Goal: Task Accomplishment & Management: Use online tool/utility

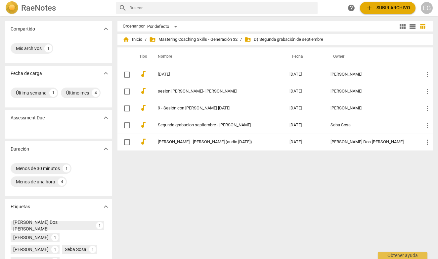
click at [248, 213] on div "Ordenar por Por defecto view_module view_list table_chart home Inicio / folder_…" at bounding box center [278, 137] width 321 height 232
drag, startPoint x: 205, startPoint y: 77, endPoint x: 202, endPoint y: 66, distance: 11.6
click at [202, 66] on table "Tipo Nombre Fecha Owner audiotrack Septiembre 1 2025-10-13 Esther Gerez more_ve…" at bounding box center [276, 98] width 316 height 103
click at [189, 180] on div "Ordenar por Por defecto view_module view_list table_chart home Inicio / folder_…" at bounding box center [278, 137] width 321 height 232
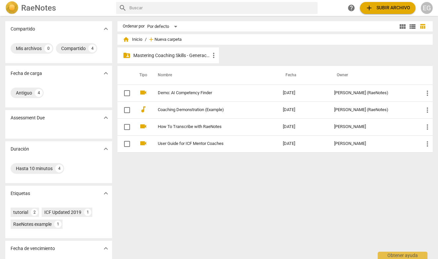
click at [166, 38] on span "Nueva carpeta" at bounding box center [168, 39] width 27 height 5
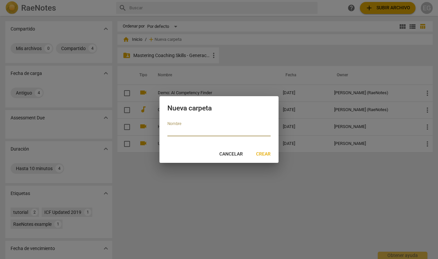
click at [235, 152] on span "Cancelar" at bounding box center [232, 154] width 24 height 7
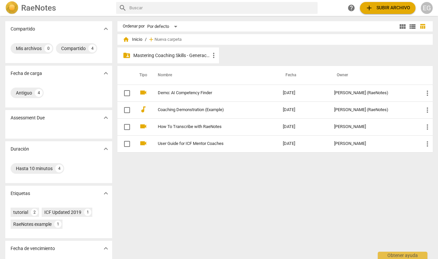
click at [177, 55] on p "Mastering Coaching Skills - Generación 32" at bounding box center [171, 55] width 76 height 7
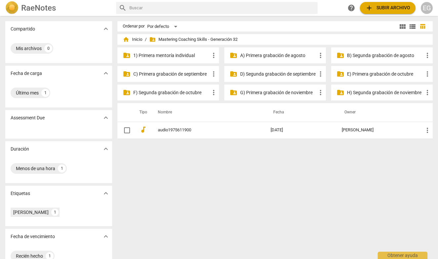
click at [270, 74] on p "D) Segunda grabación de septiembre" at bounding box center [278, 74] width 76 height 7
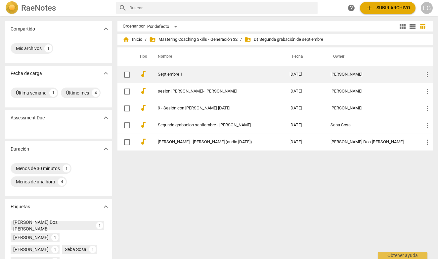
click at [159, 73] on link "Septiembre 1" at bounding box center [212, 74] width 108 height 5
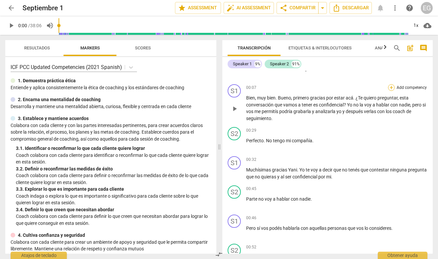
click at [391, 86] on div "+" at bounding box center [391, 87] width 7 height 7
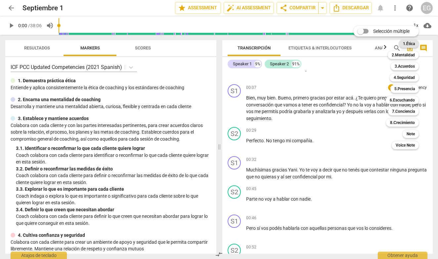
click at [407, 43] on b "1.Ética" at bounding box center [409, 44] width 12 height 8
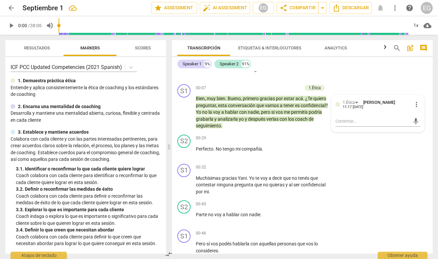
click at [366, 48] on div "Transcripción Etiquetas & Interlocutores Analytics" at bounding box center [279, 48] width 205 height 16
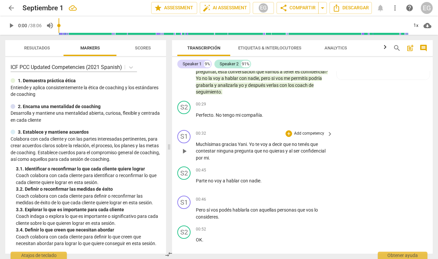
scroll to position [86, 0]
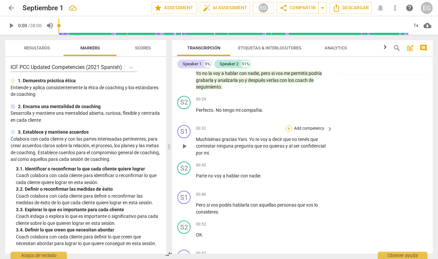
click at [289, 127] on div "+" at bounding box center [289, 128] width 7 height 7
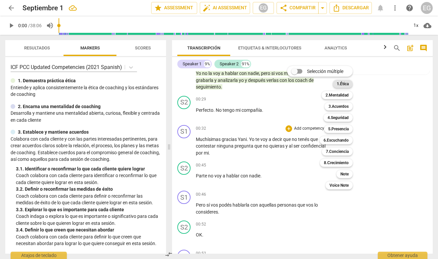
click at [345, 83] on b "1.Ética" at bounding box center [343, 84] width 12 height 8
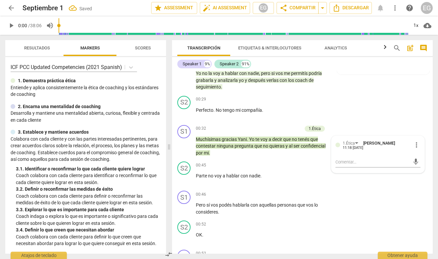
click at [162, 123] on div "ICF PCC Updated Competencies (2021 Spanish) 1. Demuestra práctica ética Entie…" at bounding box center [85, 155] width 161 height 196
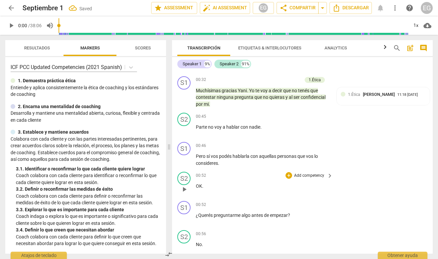
scroll to position [135, 0]
click at [186, 118] on div "S2" at bounding box center [183, 119] width 13 height 13
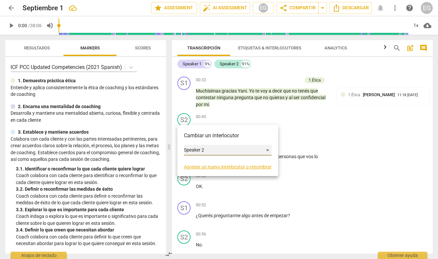
click at [205, 148] on div "Speaker 2" at bounding box center [228, 150] width 88 height 11
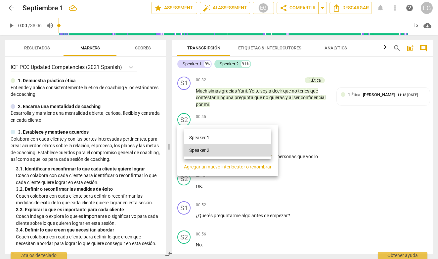
click at [211, 136] on li "Speaker 1" at bounding box center [227, 137] width 87 height 13
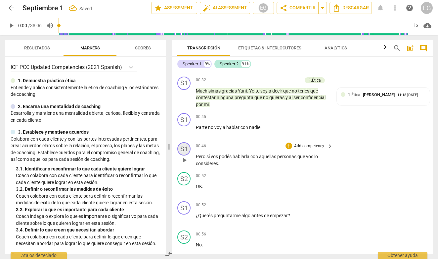
click at [184, 147] on div "S1" at bounding box center [183, 148] width 13 height 13
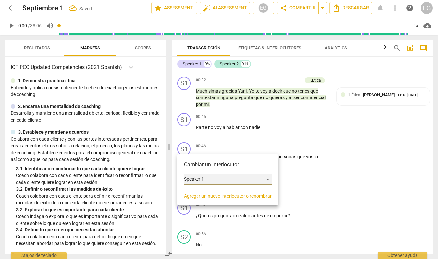
click at [192, 178] on div "Speaker 1" at bounding box center [228, 179] width 88 height 11
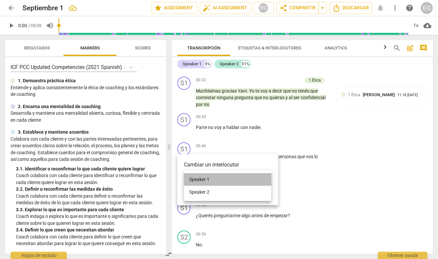
click at [195, 178] on li "Speaker 1" at bounding box center [227, 179] width 87 height 13
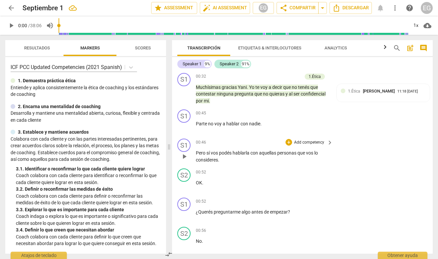
scroll to position [139, 0]
click at [290, 110] on div "+" at bounding box center [289, 112] width 7 height 7
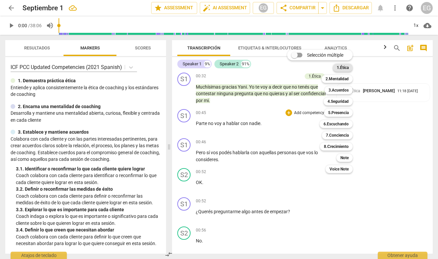
click at [342, 68] on b "1.Ética" at bounding box center [343, 68] width 12 height 8
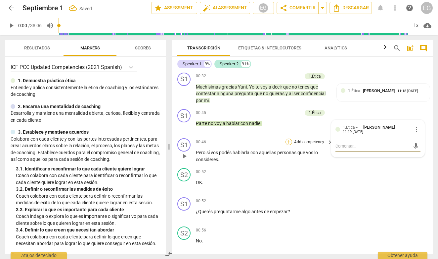
click at [288, 138] on div "+" at bounding box center [289, 141] width 7 height 7
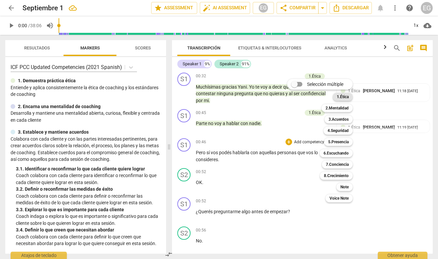
click at [339, 95] on b "1.Ética" at bounding box center [343, 97] width 12 height 8
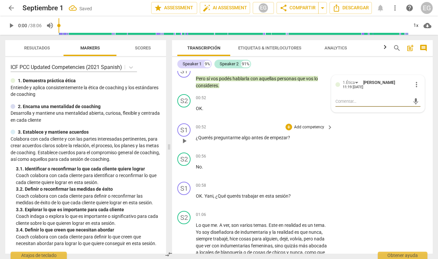
scroll to position [233, 0]
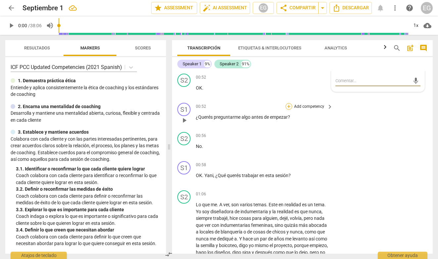
click at [290, 103] on div "+" at bounding box center [289, 106] width 7 height 7
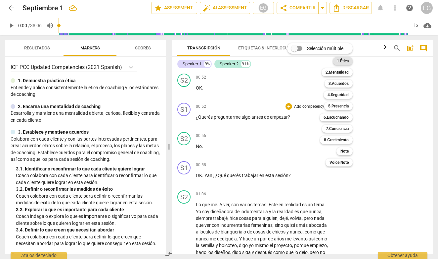
click at [343, 60] on b "1.Ética" at bounding box center [343, 61] width 12 height 8
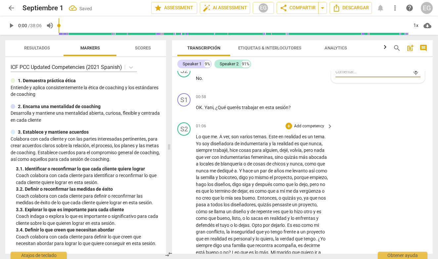
scroll to position [304, 0]
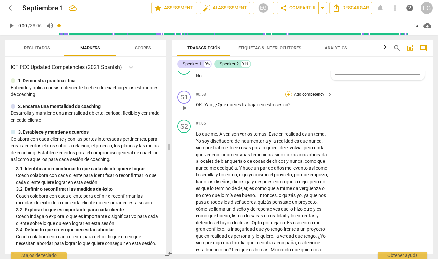
click at [289, 91] on div "+" at bounding box center [289, 94] width 7 height 7
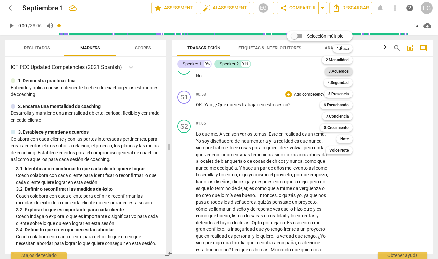
click at [337, 70] on b "3.Acuerdos" at bounding box center [339, 71] width 20 height 8
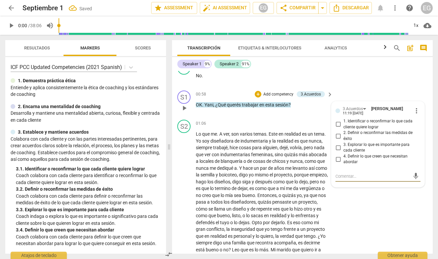
click at [338, 121] on input "1. Identificar o reconfirmar lo que cada cliente quiere lograr" at bounding box center [338, 124] width 11 height 8
checkbox input "true"
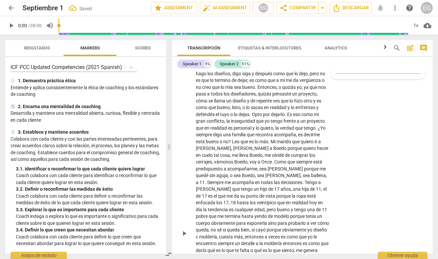
scroll to position [409, 0]
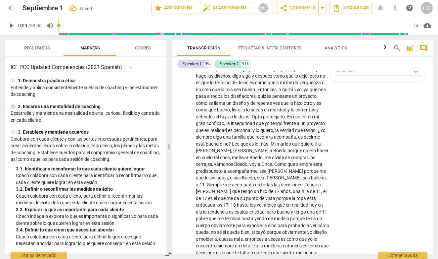
click at [163, 108] on div "ICF PCC Updated Competencies (2021 Spanish) 1. Demuestra práctica ética Entie…" at bounding box center [85, 155] width 161 height 196
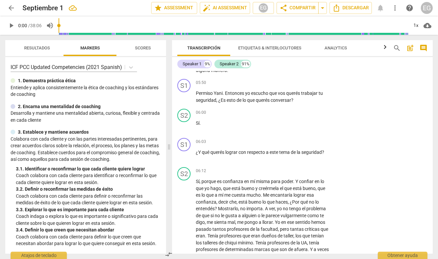
scroll to position [766, 0]
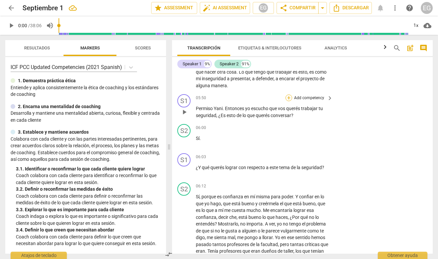
click at [289, 94] on div "+" at bounding box center [289, 97] width 7 height 7
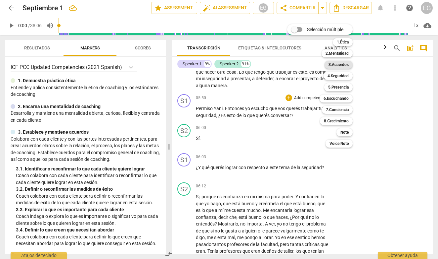
click at [342, 65] on b "3.Acuerdos" at bounding box center [339, 65] width 20 height 8
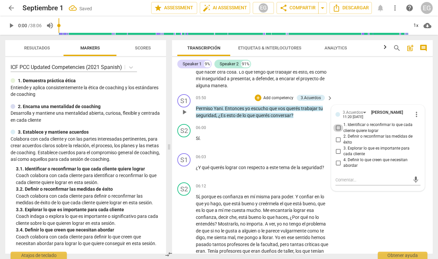
click at [337, 124] on input "1. Identificar o reconfirmar lo que cada cliente quiere lograr" at bounding box center [338, 128] width 11 height 8
checkbox input "true"
click at [161, 103] on div "ICF PCC Updated Competencies (2021 Spanish) 1. Demuestra práctica ética Entie…" at bounding box center [85, 155] width 161 height 196
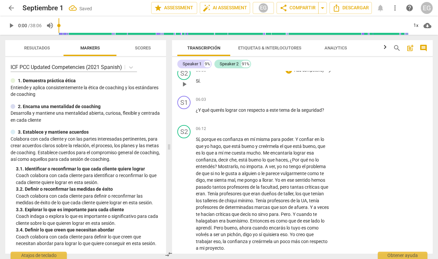
scroll to position [826, 0]
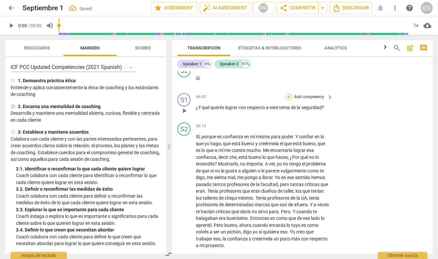
click at [286, 93] on div "+" at bounding box center [289, 96] width 7 height 7
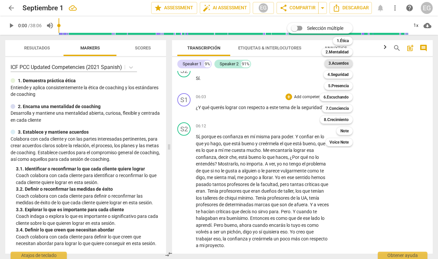
click at [341, 64] on b "3.Acuerdos" at bounding box center [339, 63] width 20 height 8
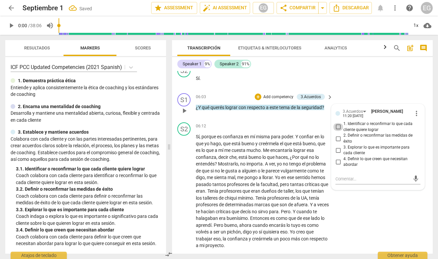
click at [338, 123] on input "1. Identificar o reconfirmar lo que cada cliente quiere lograr" at bounding box center [338, 127] width 11 height 8
checkbox input "true"
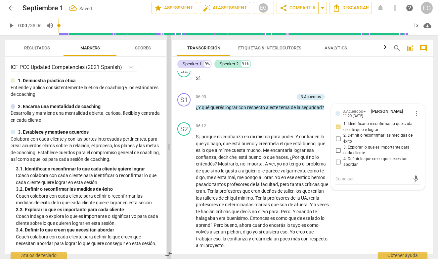
click at [170, 95] on span at bounding box center [169, 147] width 4 height 224
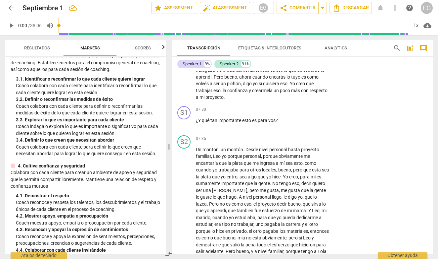
scroll to position [92, 0]
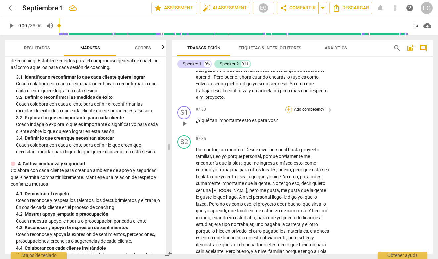
click at [288, 106] on div "+" at bounding box center [289, 109] width 7 height 7
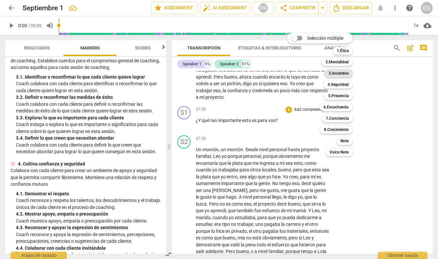
click at [339, 74] on b "3.Acuerdos" at bounding box center [339, 73] width 20 height 8
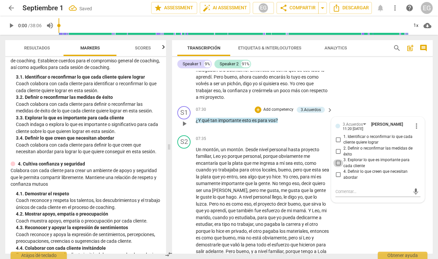
click at [338, 159] on input "3. Explorar lo que es importante para cada cliente" at bounding box center [338, 163] width 11 height 8
checkbox input "true"
click at [161, 119] on div "ICF PCC Updated Competencies (2021 Spanish) 1. Demuestra práctica ética Entie…" at bounding box center [85, 155] width 161 height 196
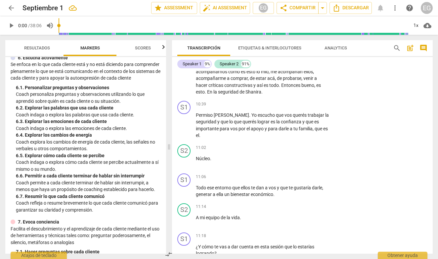
scroll to position [416, 0]
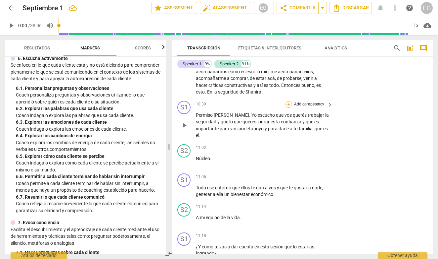
click at [289, 101] on div "+" at bounding box center [289, 104] width 7 height 7
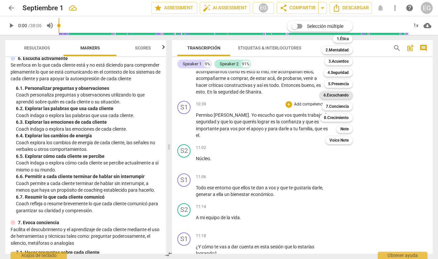
click at [337, 96] on b "6.Escuchando" at bounding box center [336, 95] width 25 height 8
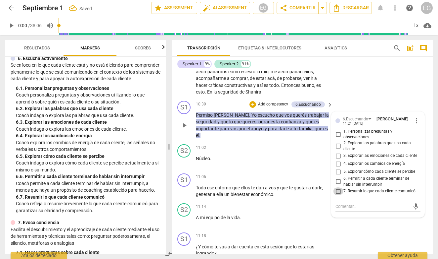
click at [338, 187] on input "7. Resumir lo que cada cliente comunicó" at bounding box center [338, 191] width 11 height 8
checkbox input "true"
click at [156, 112] on div "6. 2. Explorar las palabras que usa cada cliente" at bounding box center [88, 108] width 145 height 7
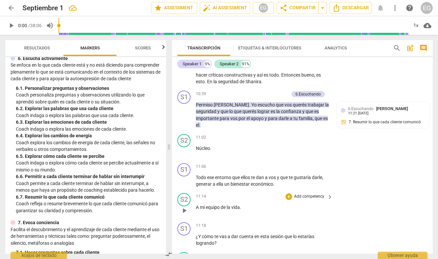
scroll to position [1303, 0]
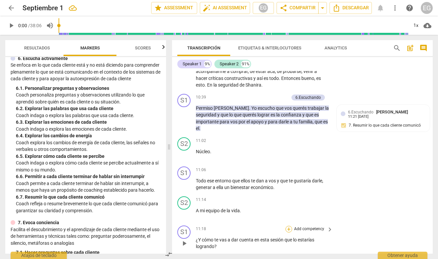
click at [290, 225] on div "+" at bounding box center [289, 228] width 7 height 7
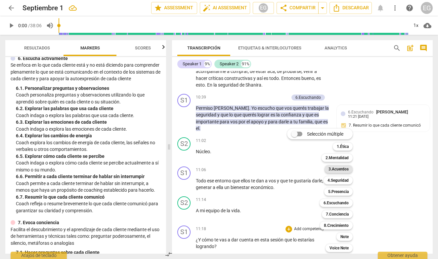
click at [341, 169] on b "3.Acuerdos" at bounding box center [339, 169] width 20 height 8
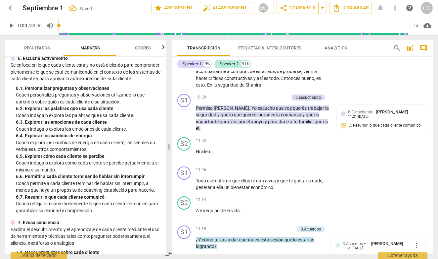
scroll to position [1420, 0]
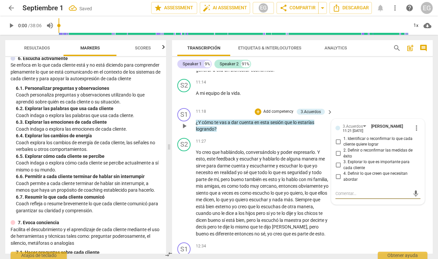
click at [337, 149] on input "2. Definir o reconfirmar las medidas de éxito" at bounding box center [338, 153] width 11 height 8
checkbox input "true"
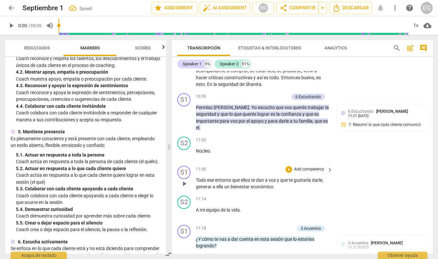
scroll to position [1302, 0]
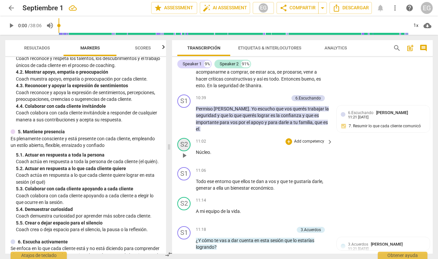
click at [186, 138] on div "S2" at bounding box center [183, 144] width 13 height 13
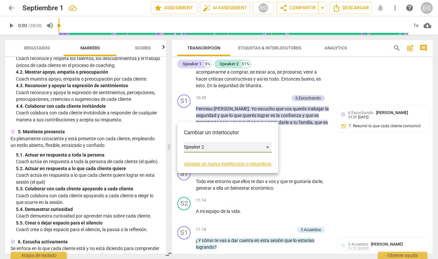
click at [267, 147] on div "Speaker 2" at bounding box center [228, 147] width 88 height 11
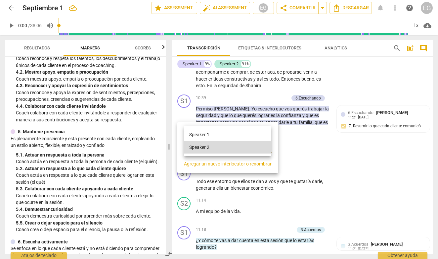
click at [235, 134] on li "Speaker 1" at bounding box center [227, 134] width 87 height 13
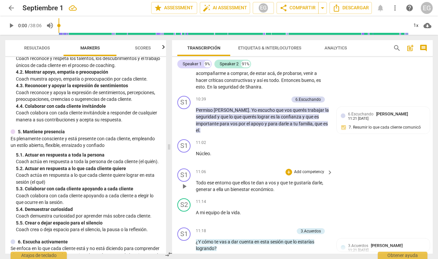
scroll to position [1299, 0]
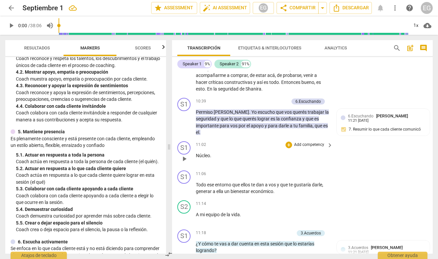
click at [326, 141] on span "keyboard_arrow_right" at bounding box center [330, 145] width 8 height 8
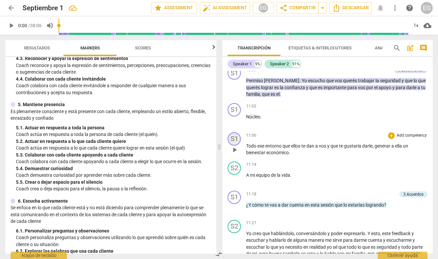
scroll to position [1088, 0]
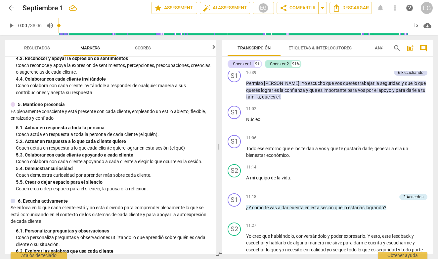
click at [78, 24] on input "range" at bounding box center [234, 25] width 350 height 21
click at [12, 25] on span "play_arrow" at bounding box center [11, 26] width 8 height 8
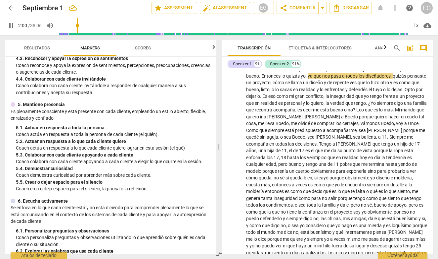
click at [89, 24] on input "range" at bounding box center [234, 25] width 350 height 21
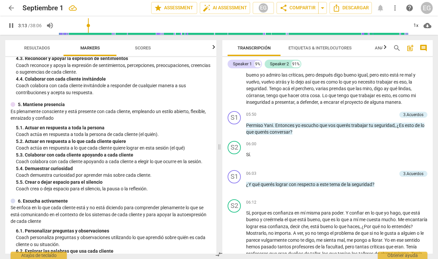
scroll to position [622, 0]
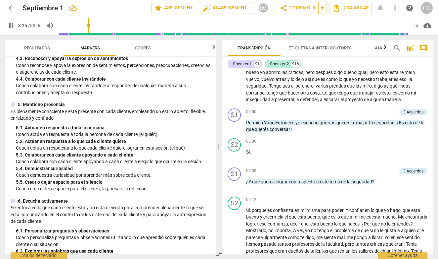
click at [97, 22] on input "range" at bounding box center [234, 25] width 350 height 21
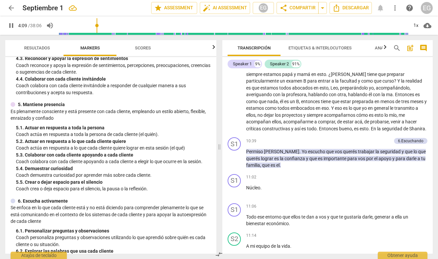
scroll to position [1021, 0]
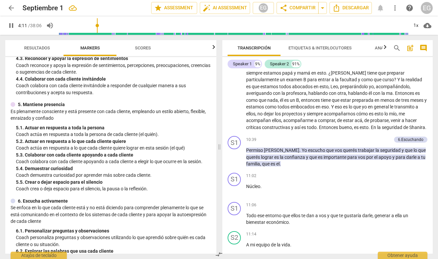
click at [109, 24] on input "range" at bounding box center [234, 25] width 350 height 21
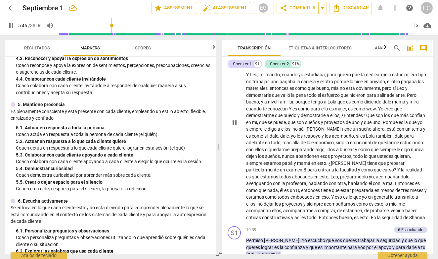
scroll to position [945, 0]
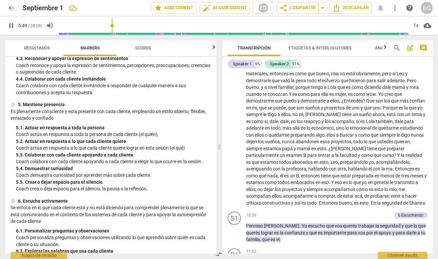
click at [119, 24] on input "range" at bounding box center [234, 25] width 350 height 21
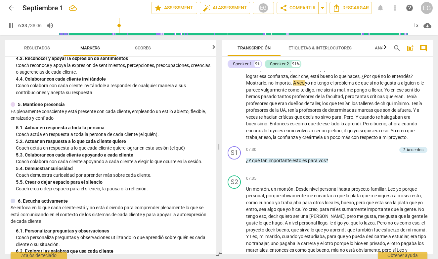
click at [133, 24] on input "range" at bounding box center [234, 25] width 350 height 21
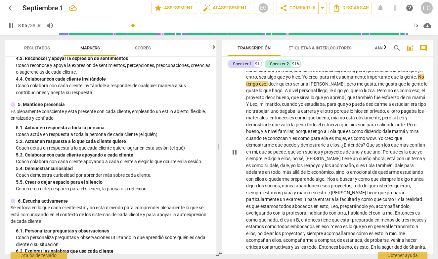
scroll to position [888, 0]
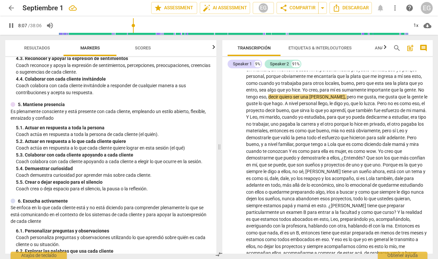
click at [143, 25] on input "range" at bounding box center [234, 25] width 350 height 21
click at [151, 25] on input "range" at bounding box center [234, 25] width 350 height 21
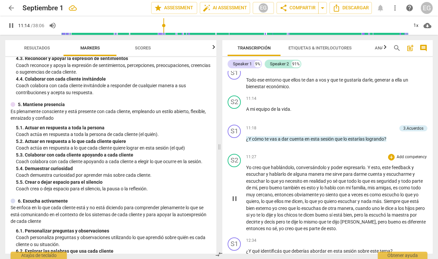
scroll to position [1148, 0]
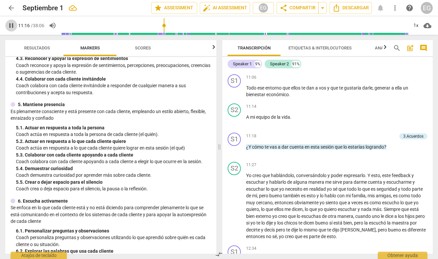
click at [12, 24] on span "pause" at bounding box center [11, 26] width 8 height 8
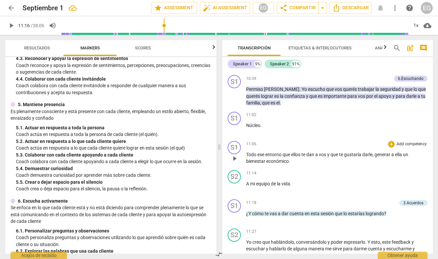
scroll to position [1081, 0]
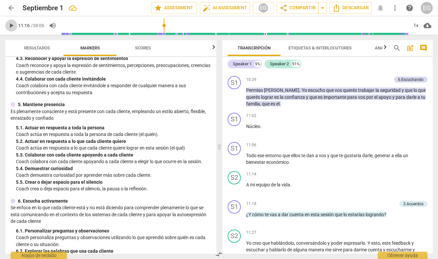
click at [13, 24] on span "play_arrow" at bounding box center [11, 26] width 8 height 8
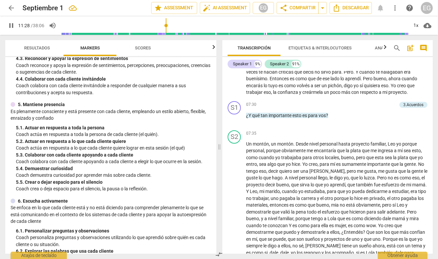
scroll to position [865, 0]
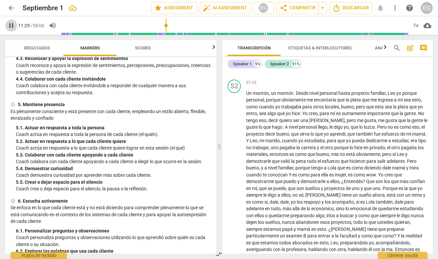
click at [11, 25] on span "pause" at bounding box center [11, 26] width 8 height 8
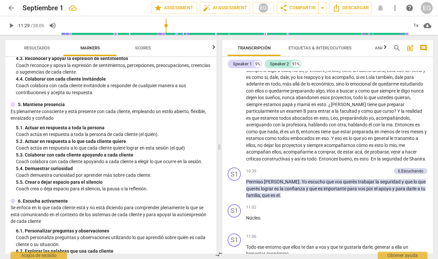
scroll to position [1006, 0]
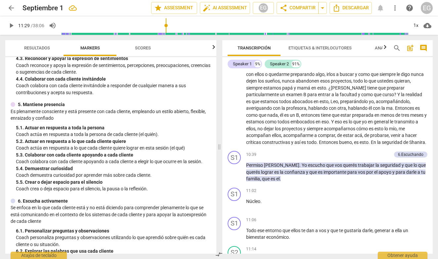
click at [271, 139] on p "Un montón , un montón . Desde nivel personal hasta proyecto familiar , [PERSON_…" at bounding box center [336, 47] width 181 height 197
click at [256, 126] on span "ellos" at bounding box center [250, 128] width 9 height 5
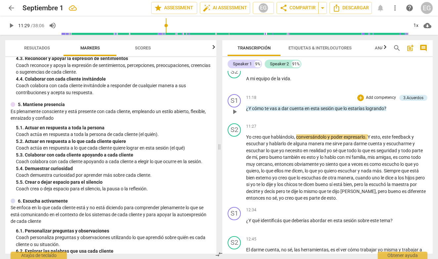
scroll to position [1203, 0]
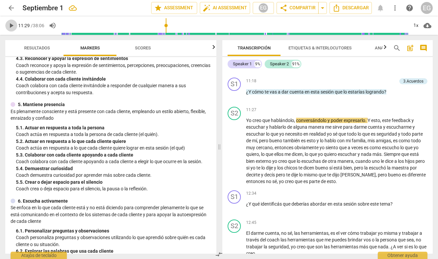
click at [12, 24] on span "play_arrow" at bounding box center [11, 26] width 8 height 8
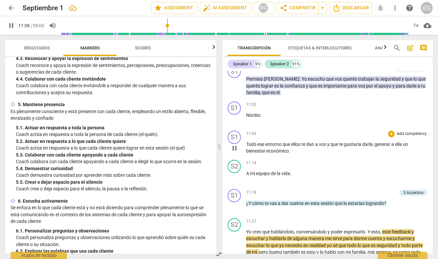
scroll to position [1091, 0]
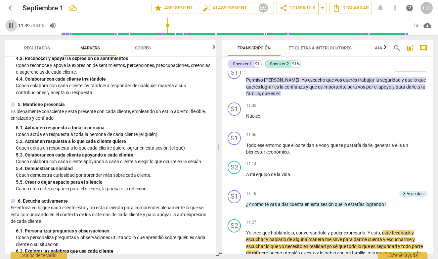
click at [10, 25] on span "pause" at bounding box center [11, 26] width 8 height 8
click at [163, 24] on input "range" at bounding box center [234, 25] width 347 height 21
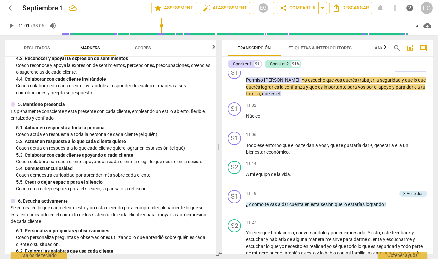
click at [12, 27] on span "play_arrow" at bounding box center [11, 26] width 8 height 8
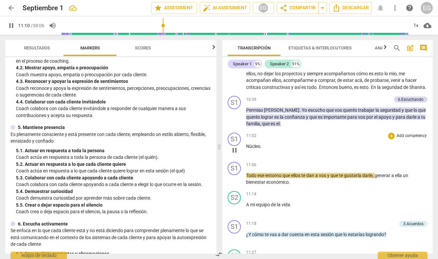
scroll to position [1060, 0]
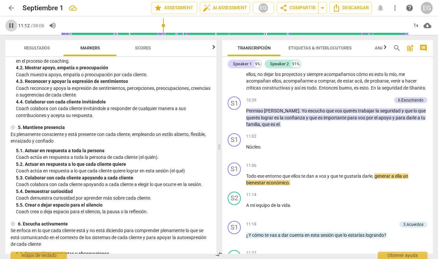
click at [12, 25] on span "pause" at bounding box center [11, 26] width 8 height 8
click at [11, 26] on span "play_arrow" at bounding box center [11, 26] width 8 height 8
click at [11, 26] on span "pause" at bounding box center [11, 26] width 8 height 8
type input "676"
click at [391, 162] on div "+" at bounding box center [391, 165] width 7 height 7
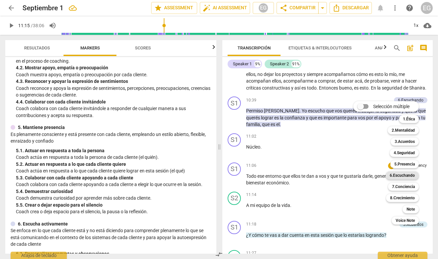
click at [400, 175] on b "6.Escuchando" at bounding box center [402, 175] width 25 height 8
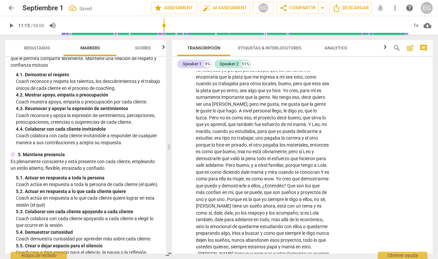
scroll to position [1382, 0]
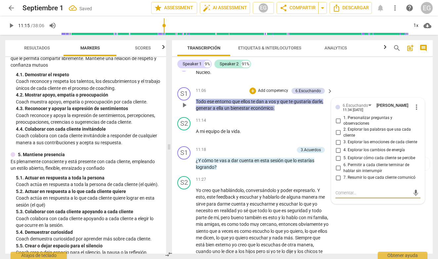
click at [338, 173] on input "7. Resumir lo que cada cliente comunicó" at bounding box center [338, 177] width 11 height 8
checkbox input "true"
click at [151, 83] on p "Coach reconoce y respeta los talentos, los descubrimientos y el trabajo únicos …" at bounding box center [88, 85] width 145 height 14
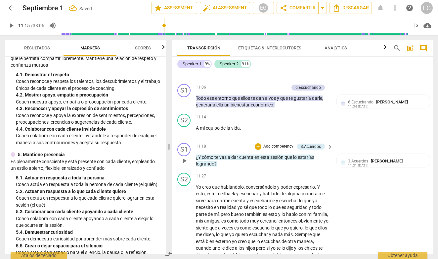
scroll to position [1383, 0]
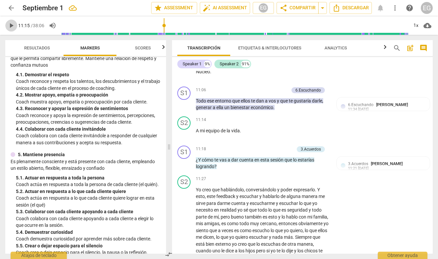
click at [12, 25] on span "play_arrow" at bounding box center [11, 26] width 8 height 8
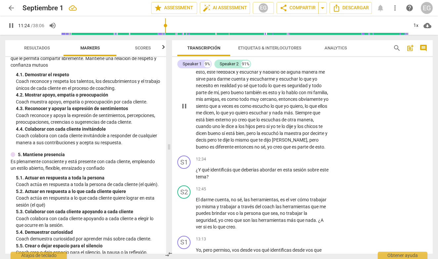
scroll to position [1507, 0]
click at [11, 26] on span "pause" at bounding box center [11, 26] width 8 height 8
type input "688"
click at [289, 155] on div "+" at bounding box center [289, 158] width 7 height 7
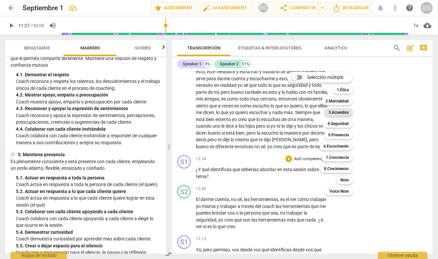
click at [344, 113] on b "3.Acuerdos" at bounding box center [339, 112] width 20 height 8
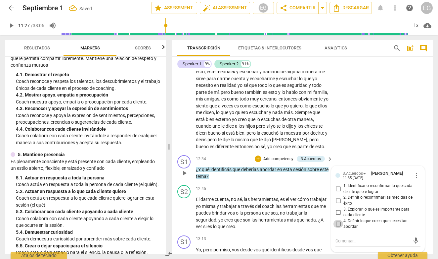
click at [340, 220] on input "4. Definir lo que creen que necesitan abordar" at bounding box center [338, 224] width 11 height 8
checkbox input "true"
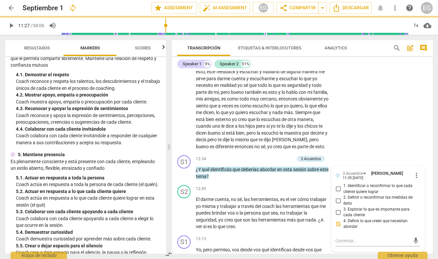
click at [158, 86] on p "Coach reconoce y respeta los talentos, los descubrimientos y el trabajo únicos …" at bounding box center [88, 85] width 145 height 14
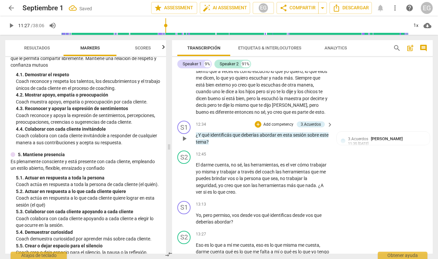
scroll to position [1543, 0]
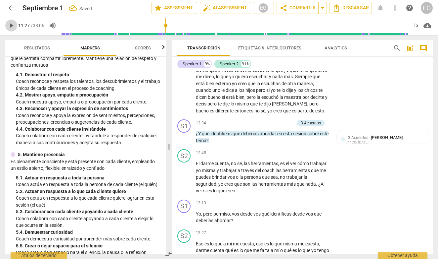
click at [11, 24] on span "play_arrow" at bounding box center [11, 26] width 8 height 8
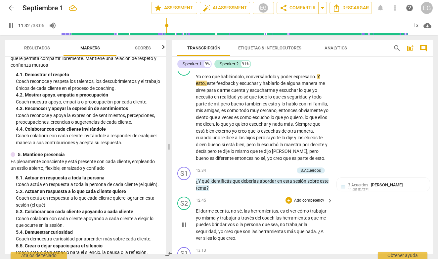
scroll to position [1499, 0]
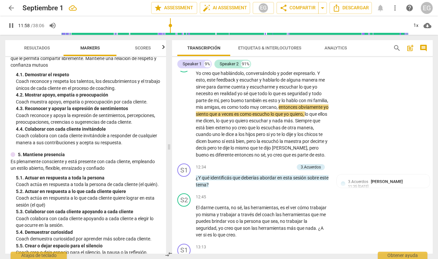
click at [171, 24] on input "range" at bounding box center [234, 25] width 347 height 21
click at [176, 24] on input "range" at bounding box center [234, 25] width 347 height 21
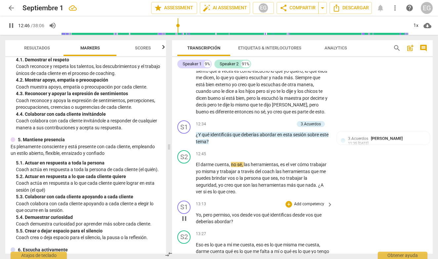
scroll to position [1541, 0]
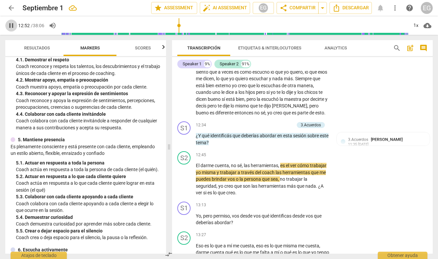
click at [12, 25] on span "pause" at bounding box center [11, 26] width 8 height 8
type input "773"
click at [289, 202] on div "+" at bounding box center [289, 205] width 7 height 7
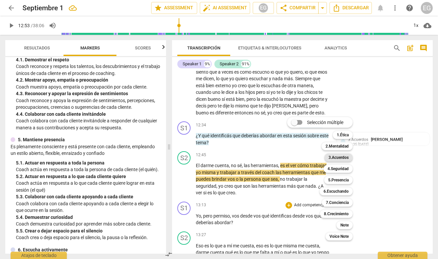
click at [339, 158] on b "3.Acuerdos" at bounding box center [339, 157] width 20 height 8
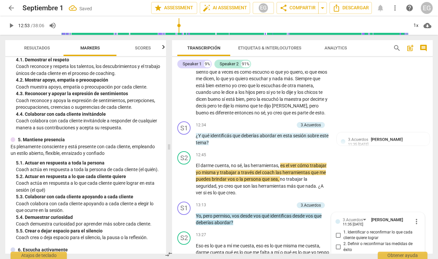
scroll to position [1637, 0]
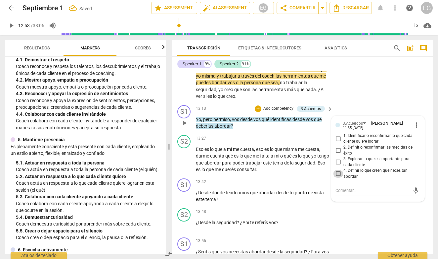
click at [339, 170] on input "4. Definir lo que creen que necesitan abordar" at bounding box center [338, 174] width 11 height 8
checkbox input "true"
click at [143, 119] on p "Coach colabora con cada cliente invitándole a responder de cualquier manera a s…" at bounding box center [88, 124] width 145 height 14
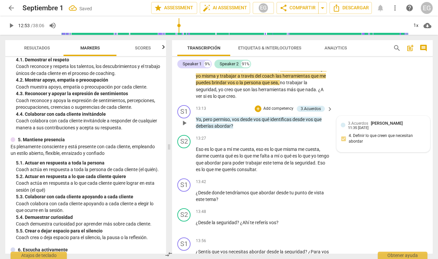
click at [392, 121] on span "[PERSON_NAME]" at bounding box center [387, 123] width 32 height 5
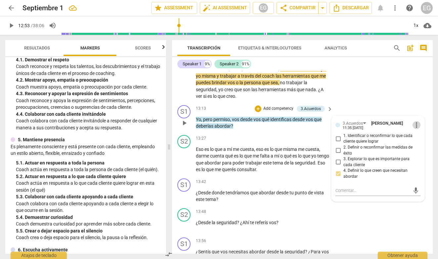
click at [413, 121] on span "more_vert" at bounding box center [417, 125] width 8 height 8
click at [416, 110] on li "Borrar" at bounding box center [421, 111] width 23 height 13
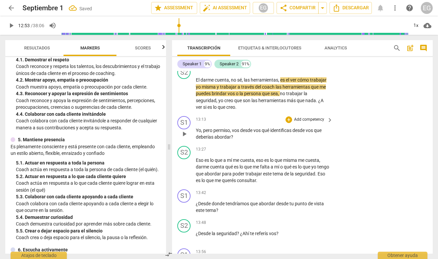
scroll to position [1622, 0]
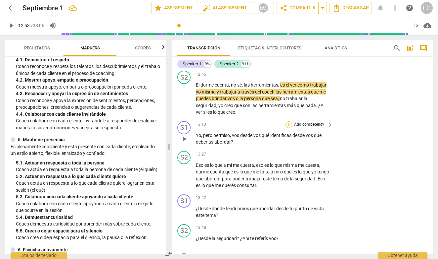
click at [290, 121] on div "+" at bounding box center [289, 124] width 7 height 7
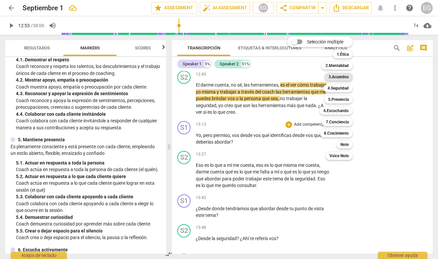
click at [343, 78] on b "3.Acuerdos" at bounding box center [339, 77] width 20 height 8
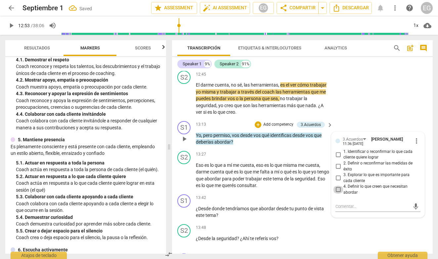
click at [339, 185] on input "4. Definir lo que creen que necesitan abordar" at bounding box center [338, 189] width 11 height 8
checkbox input "true"
click at [148, 98] on p "Coach reconoce y apoya la expresión de sentimientos, percepciones, preocupacion…" at bounding box center [88, 104] width 145 height 14
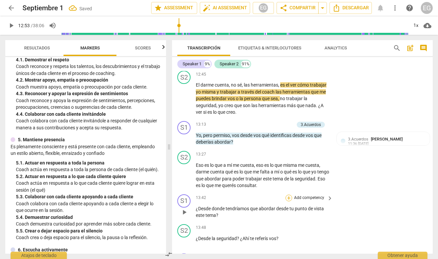
click at [289, 194] on div "+" at bounding box center [289, 197] width 7 height 7
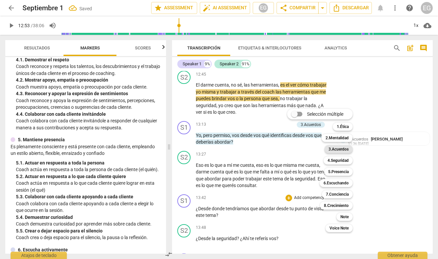
click at [341, 149] on b "3.Acuerdos" at bounding box center [339, 149] width 20 height 8
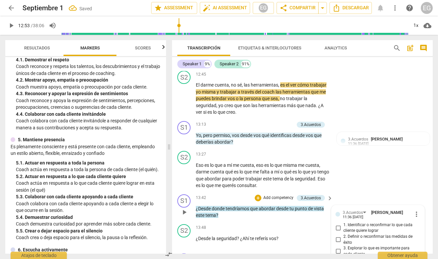
click at [339, 258] on input "4. Definir lo que creen que necesitan abordar" at bounding box center [338, 263] width 11 height 8
checkbox input "true"
click at [120, 136] on div "5. Mantiene presencia" at bounding box center [86, 139] width 150 height 7
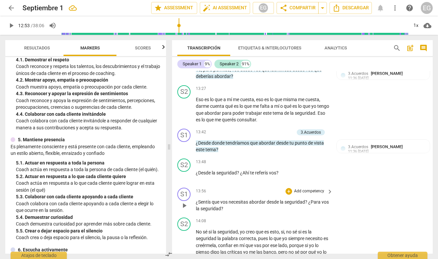
scroll to position [1688, 0]
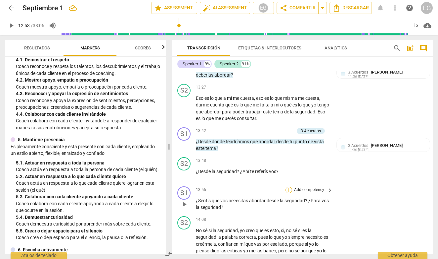
click at [288, 186] on div "+" at bounding box center [289, 189] width 7 height 7
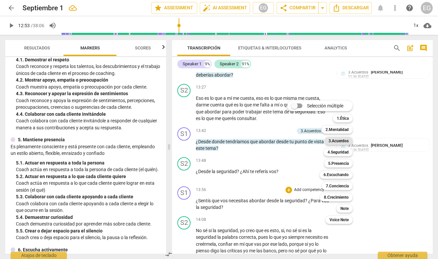
click at [342, 140] on b "3.Acuerdos" at bounding box center [339, 141] width 20 height 8
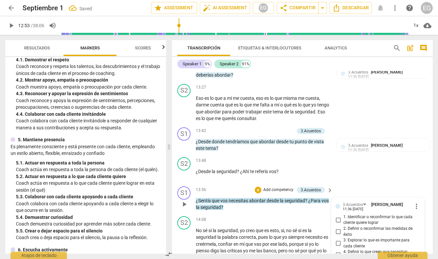
click at [338, 251] on input "4. Definir lo que creen que necesitan abordar" at bounding box center [338, 255] width 11 height 8
checkbox input "true"
click at [141, 166] on p "Coach actúa en respuesta a toda la persona de cada cliente (el quién)." at bounding box center [88, 169] width 145 height 7
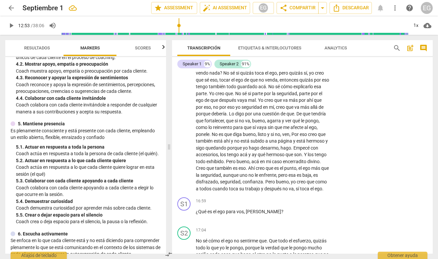
scroll to position [242, 0]
click at [288, 197] on div "+" at bounding box center [289, 200] width 7 height 7
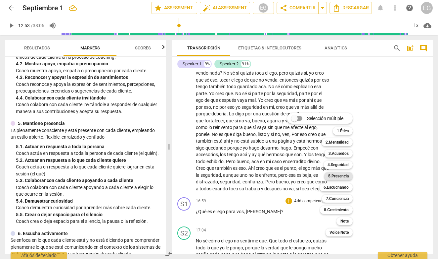
click at [340, 174] on b "5.Presencia" at bounding box center [338, 176] width 21 height 8
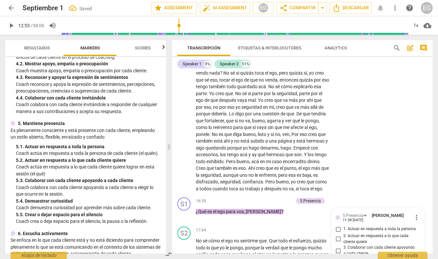
scroll to position [2014, 0]
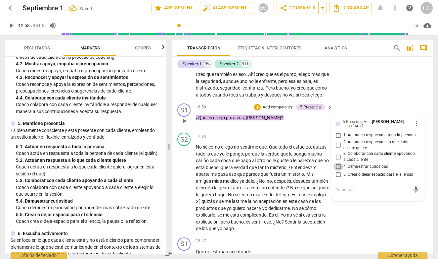
click at [339, 163] on input "4. Demuestrar curiosidad" at bounding box center [338, 167] width 11 height 8
checkbox input "true"
click at [136, 128] on p "Es plenamente consciente y está presente con cada cliente, empleando un estilo…" at bounding box center [86, 134] width 150 height 14
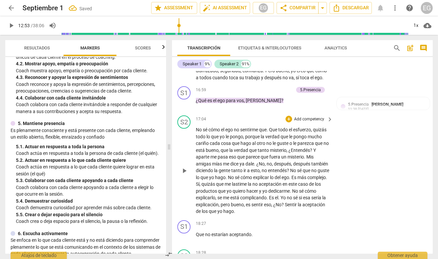
scroll to position [2033, 0]
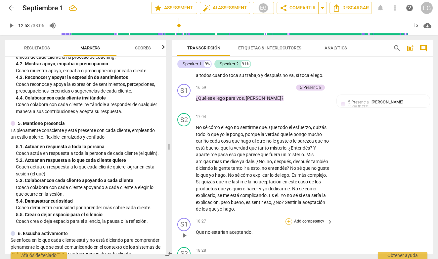
click at [290, 218] on div "+" at bounding box center [289, 221] width 7 height 7
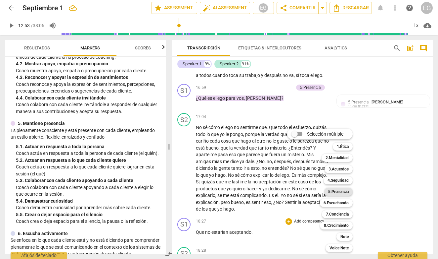
click at [340, 191] on b "5.Presencia" at bounding box center [338, 191] width 21 height 8
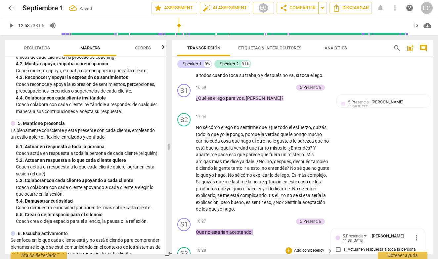
scroll to position [2145, 0]
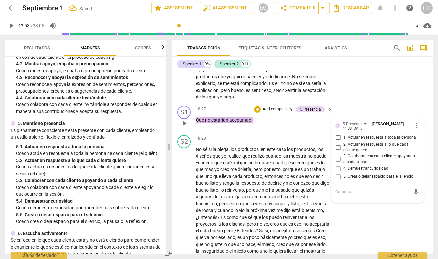
click at [338, 143] on input "2. Actuar en respuesta a lo que cada cliente quiere" at bounding box center [338, 147] width 11 height 8
checkbox input "true"
click at [146, 127] on p "Es plenamente consciente y está presente con cada cliente, empleando un estilo…" at bounding box center [86, 134] width 150 height 14
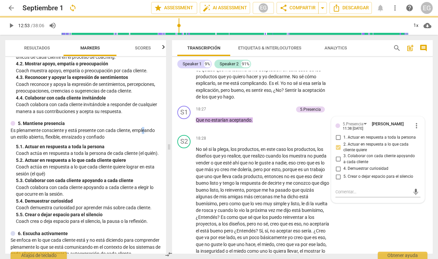
click at [146, 127] on p "Es plenamente consciente y está presente con cada cliente, empleando un estilo…" at bounding box center [86, 134] width 150 height 14
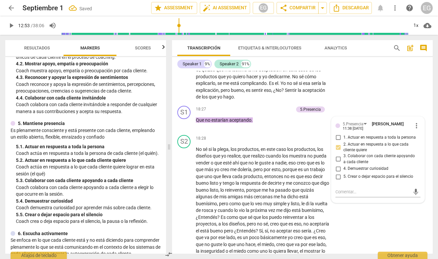
click at [143, 94] on div "4. 4. Colaborar con cada cliente invitándole" at bounding box center [88, 97] width 145 height 7
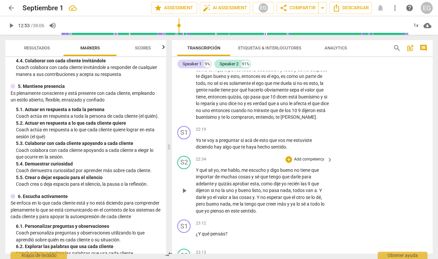
scroll to position [2482, 0]
click at [289, 126] on div "+" at bounding box center [289, 129] width 7 height 7
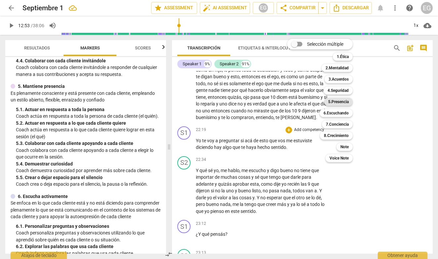
click at [336, 101] on b "5.Presencia" at bounding box center [338, 102] width 21 height 8
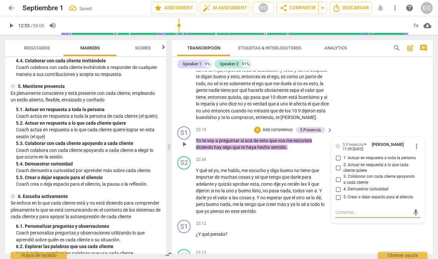
click at [339, 175] on input "3. Colaborar con cada cliente apoyando a cada cliente" at bounding box center [338, 179] width 11 height 8
checkbox input "true"
click at [117, 97] on div "5. Mantiene presencia Es plenamente consciente y está presente con cada client…" at bounding box center [86, 135] width 150 height 105
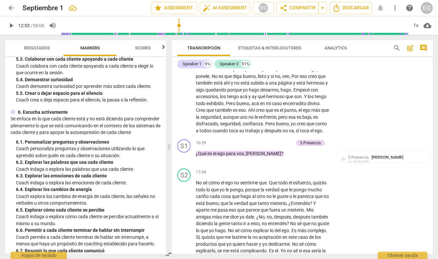
scroll to position [1977, 0]
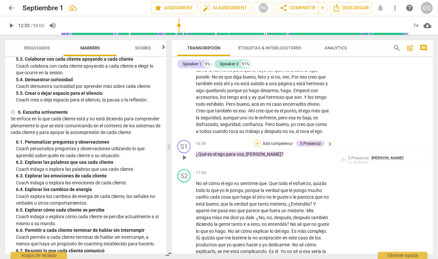
click at [258, 140] on div "+" at bounding box center [257, 143] width 7 height 7
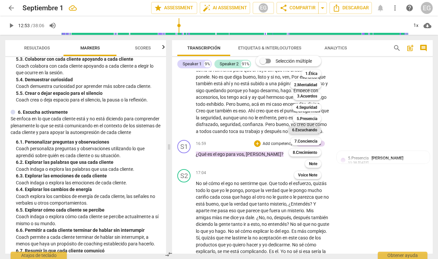
click at [307, 128] on b "6.Escuchando" at bounding box center [304, 130] width 25 height 8
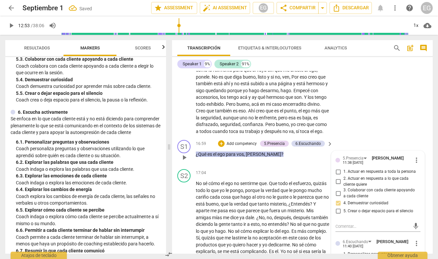
checkbox input "true"
click at [140, 105] on div "ICF PCC Updated Competencies (2021 Spanish) 1. Demuestra práctica ética Entie…" at bounding box center [85, 155] width 161 height 196
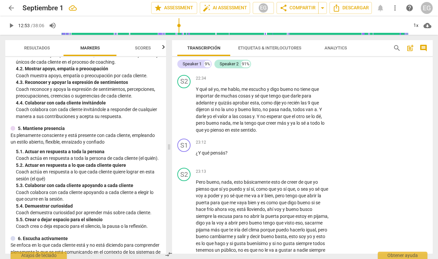
scroll to position [236, 0]
click at [288, 139] on div "+" at bounding box center [289, 142] width 7 height 7
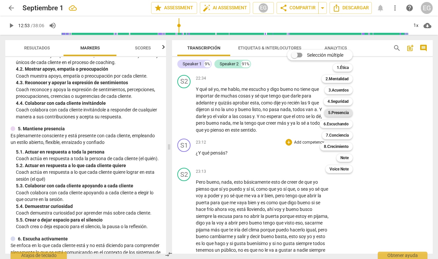
click at [335, 112] on b "5.Presencia" at bounding box center [338, 113] width 21 height 8
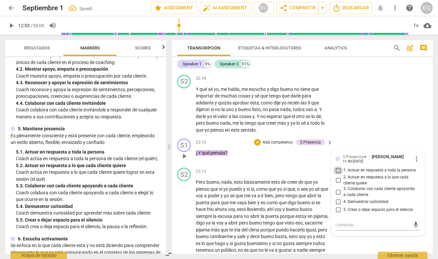
click at [337, 166] on input "1. Actuar en respuesta a toda la persona" at bounding box center [338, 170] width 11 height 8
checkbox input "true"
click at [134, 115] on div "ICF PCC Updated Competencies (2021 Spanish) 1. Demuestra práctica ética Entie…" at bounding box center [85, 155] width 161 height 196
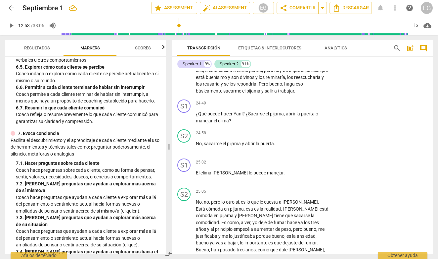
scroll to position [509, 0]
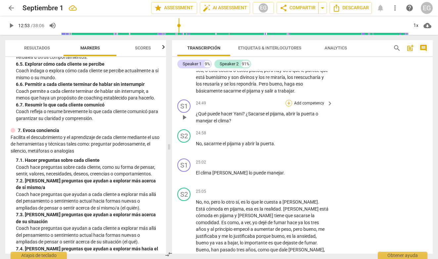
click at [288, 100] on div "+" at bounding box center [289, 103] width 7 height 7
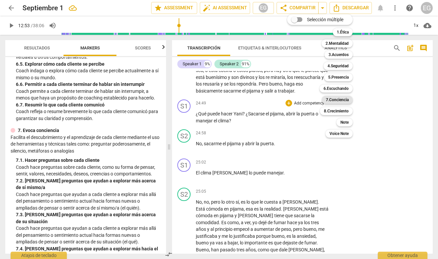
click at [329, 99] on b "7.Conciencia" at bounding box center [337, 100] width 23 height 8
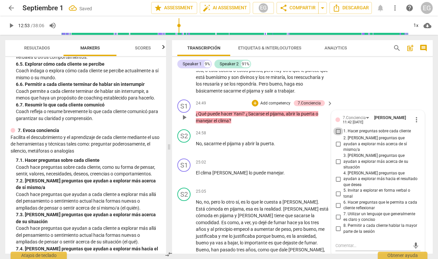
click at [339, 127] on input "1. Hacer preguntas sobre cada cliente" at bounding box center [338, 131] width 11 height 8
checkbox input "true"
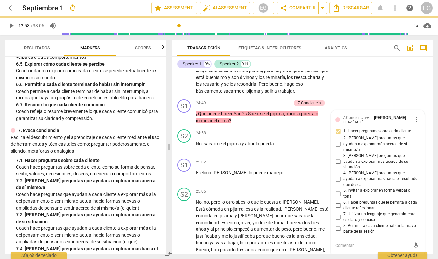
click at [109, 79] on p "Coach indaga o explora cómo cada cliente se percibe actualmente a sí mismo o su…" at bounding box center [88, 74] width 145 height 14
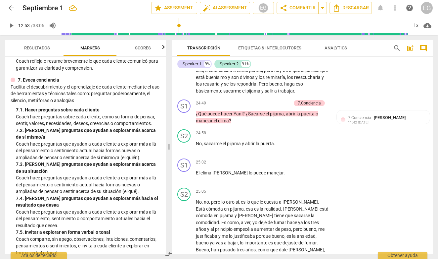
scroll to position [566, 0]
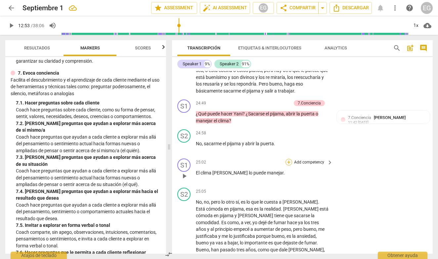
click at [289, 159] on div "+" at bounding box center [289, 162] width 7 height 7
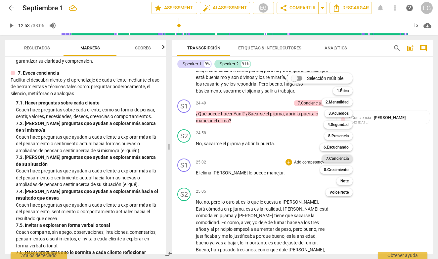
click at [342, 159] on b "7.Conciencia" at bounding box center [337, 158] width 23 height 8
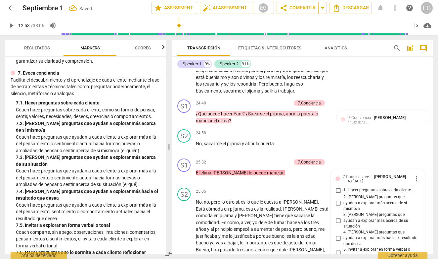
scroll to position [2870, 0]
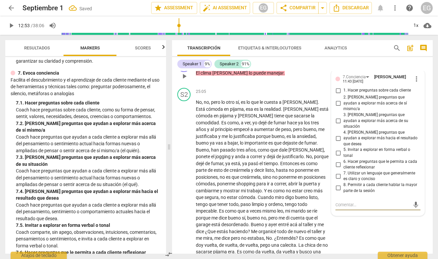
click at [338, 134] on input "4. [PERSON_NAME] preguntas que ayudan a explorar más hacia el resultado que des…" at bounding box center [338, 138] width 11 height 8
checkbox input "true"
click at [121, 97] on div "7. Evoca conciencia Facilita el descubrimiento y el aprendizaje de cada cliente…" at bounding box center [86, 186] width 150 height 233
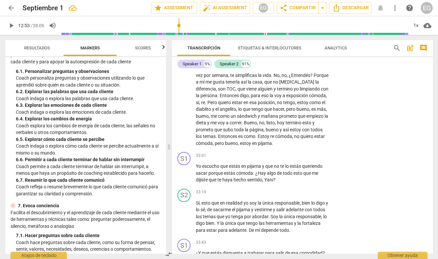
scroll to position [432, 0]
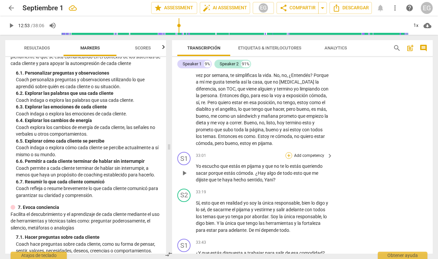
click at [289, 152] on div "+" at bounding box center [289, 155] width 7 height 7
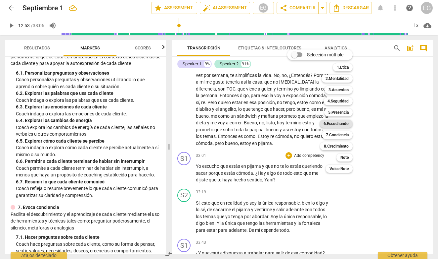
click at [339, 122] on b "6.Escuchando" at bounding box center [336, 124] width 25 height 8
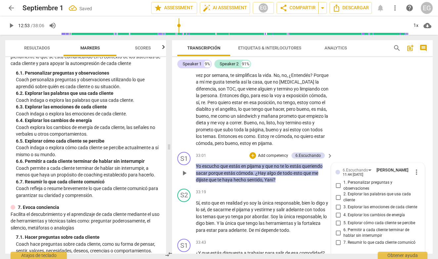
click at [339, 193] on input "2. Explorar las palabras que usa cada cliente" at bounding box center [338, 197] width 11 height 8
checkbox input "true"
click at [145, 109] on div "6. 3. Explorar las emociones de cada cliente" at bounding box center [88, 106] width 145 height 7
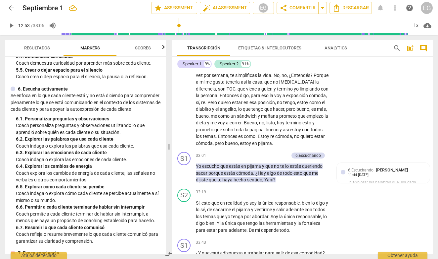
scroll to position [388, 0]
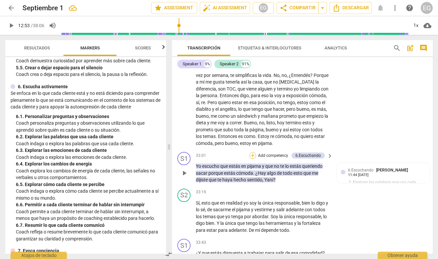
click at [254, 152] on div "+" at bounding box center [253, 155] width 7 height 7
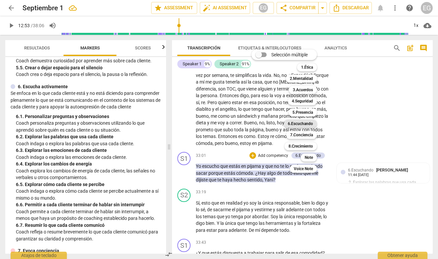
click at [306, 124] on b "6.Escuchando" at bounding box center [300, 124] width 25 height 8
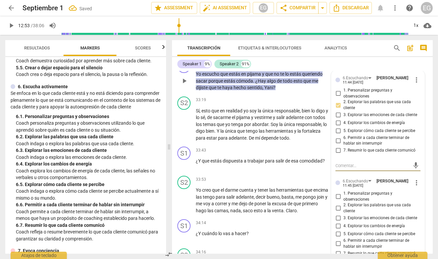
scroll to position [3618, 0]
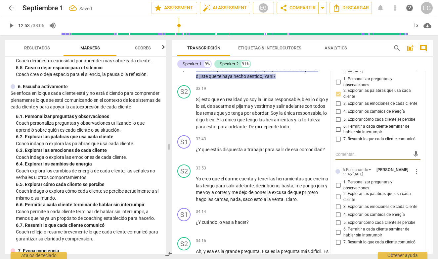
click at [339, 238] on input "7. Resumir lo que cada cliente comunicó" at bounding box center [338, 242] width 11 height 8
checkbox input "true"
click at [147, 140] on div "6. 2. Explorar las palabras que usa cada cliente" at bounding box center [88, 136] width 145 height 7
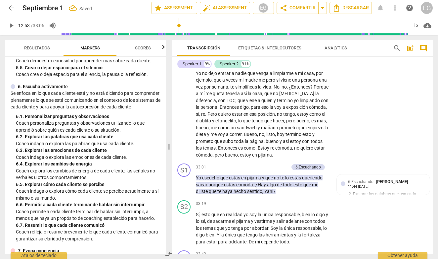
scroll to position [3502, 0]
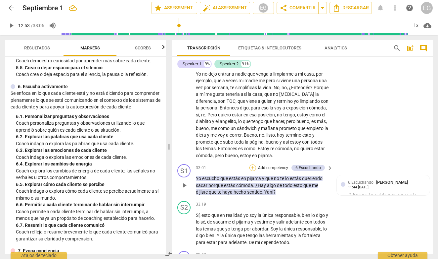
click at [253, 164] on div "+" at bounding box center [253, 167] width 7 height 7
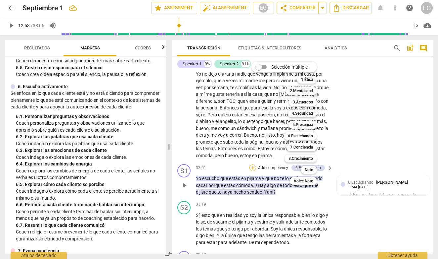
click at [253, 122] on div "Selección múltiple m 1.Ética 1 2.Mentalidad 2 3.Acuerdos 3 4.Seguridad 4 5.Pres…" at bounding box center [289, 123] width 81 height 126
click at [222, 119] on div at bounding box center [219, 129] width 438 height 259
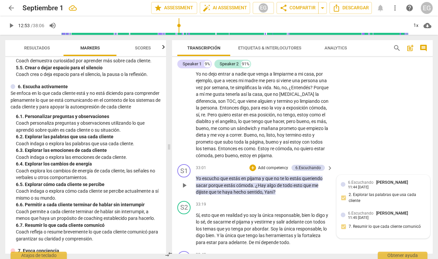
click at [341, 179] on div "6.[PERSON_NAME] 11:44 [DATE] 2. Explorar las palabras que usa cada cliente" at bounding box center [383, 193] width 85 height 28
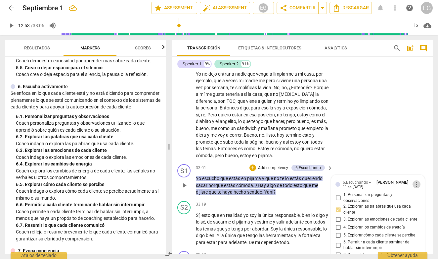
click at [415, 180] on span "more_vert" at bounding box center [417, 184] width 8 height 8
click at [418, 152] on li "Borrar" at bounding box center [421, 152] width 23 height 13
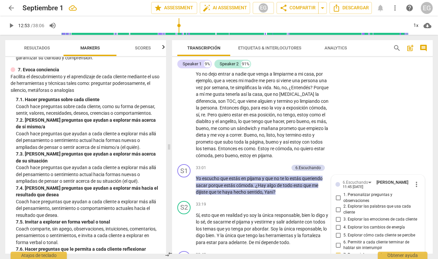
scroll to position [571, 0]
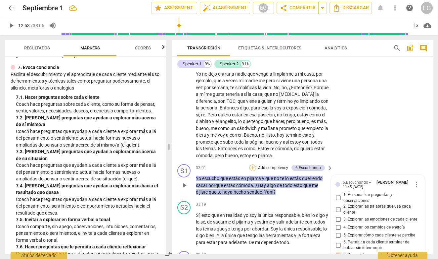
click at [253, 164] on div "+" at bounding box center [253, 167] width 7 height 7
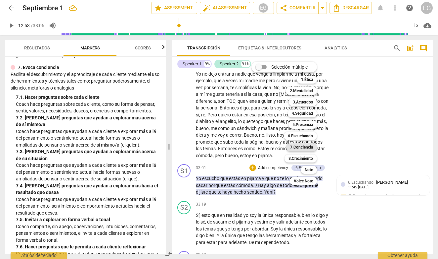
click at [306, 146] on b "7.Conciencia" at bounding box center [301, 147] width 23 height 8
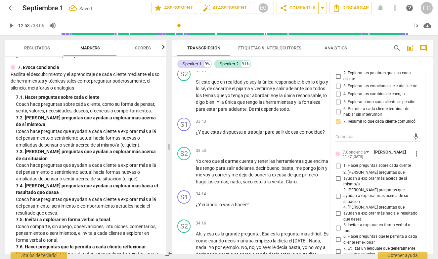
scroll to position [3634, 0]
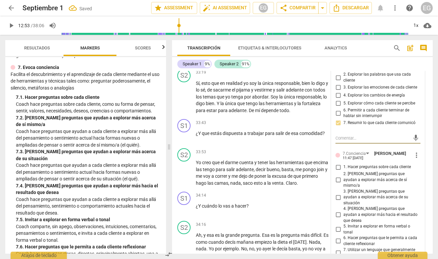
click at [338, 175] on input "2. [PERSON_NAME] preguntas que ayudan a explorar más acerca de sí mismo/a" at bounding box center [338, 179] width 11 height 8
checkbox input "true"
click at [130, 106] on p "Coach hace preguntas sobre cada cliente, como su forma de pensar, sentir, valor…" at bounding box center [88, 108] width 145 height 14
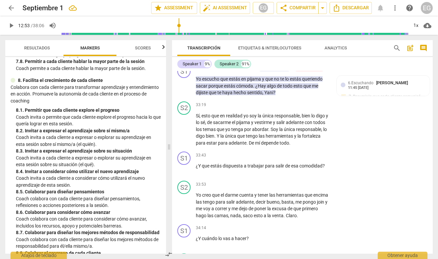
scroll to position [797, 0]
click at [287, 152] on div "+" at bounding box center [289, 155] width 7 height 7
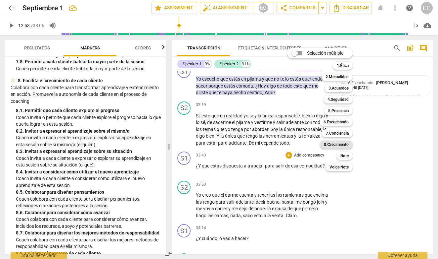
click at [331, 144] on b "8.Сrecimiento" at bounding box center [336, 144] width 25 height 8
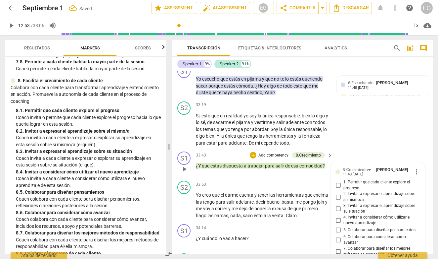
click at [339, 216] on input "4. Invitar a considerar cómo utilizar el nuevo aprendizaje" at bounding box center [338, 220] width 11 height 8
checkbox input "true"
click at [112, 148] on div "8. 3. Invitar a expresar el aprendizaje sobre su situación" at bounding box center [88, 151] width 145 height 7
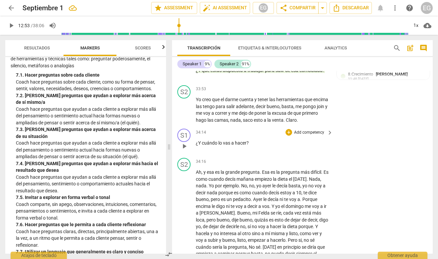
scroll to position [3694, 0]
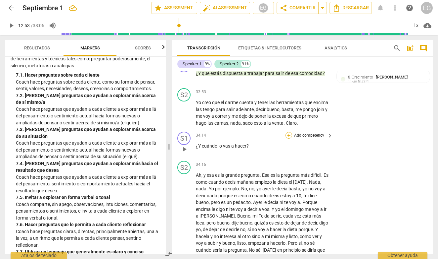
click at [288, 132] on div "+" at bounding box center [289, 135] width 7 height 7
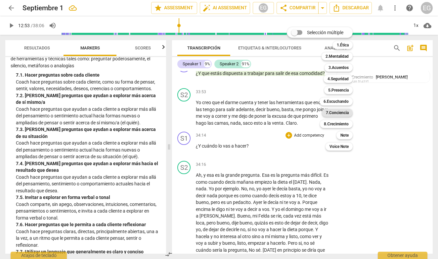
click at [342, 111] on b "7.Conciencia" at bounding box center [337, 113] width 23 height 8
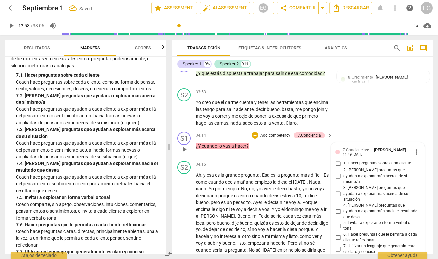
click at [338, 207] on input "4. [PERSON_NAME] preguntas que ayudan a explorar más hacia el resultado que des…" at bounding box center [338, 211] width 11 height 8
checkbox input "true"
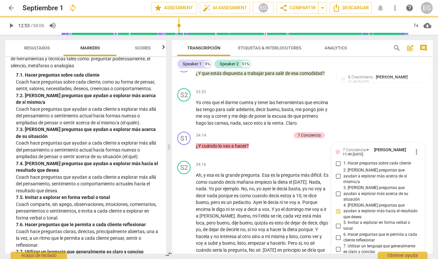
click at [136, 122] on p "Coach hace preguntas que ayudan a cada cliente a explorar más allá del pensamie…" at bounding box center [88, 116] width 145 height 21
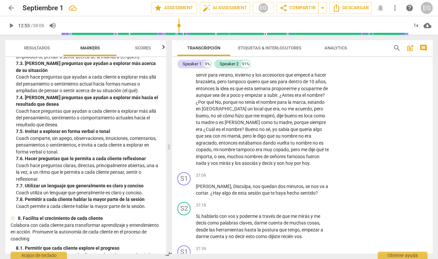
scroll to position [662, 0]
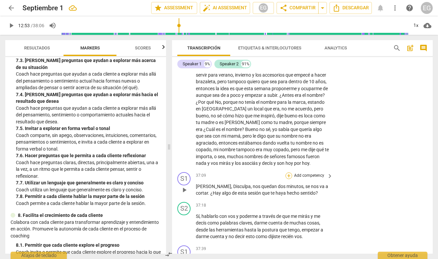
click at [290, 172] on div "+" at bounding box center [289, 175] width 7 height 7
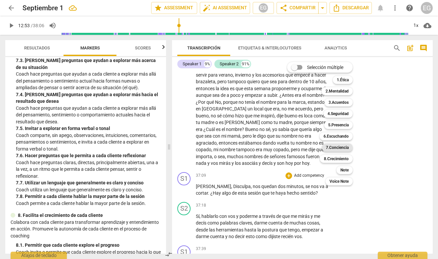
click at [336, 147] on b "7.Conciencia" at bounding box center [337, 147] width 23 height 8
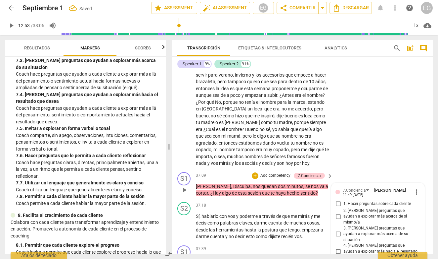
checkbox input "true"
click at [115, 173] on p "Coach hace preguntas claras, directas, principalmente abiertas, una a la vez, a…" at bounding box center [88, 169] width 145 height 21
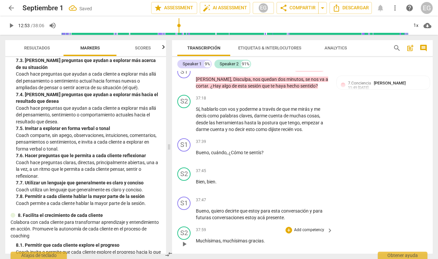
scroll to position [4029, 0]
type input "2286"
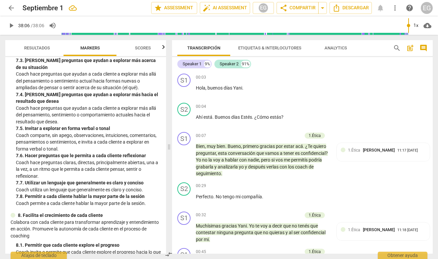
scroll to position [0, 0]
click at [84, 48] on span "Markers" at bounding box center [90, 47] width 20 height 5
click at [42, 45] on span "Resultados" at bounding box center [37, 48] width 42 height 9
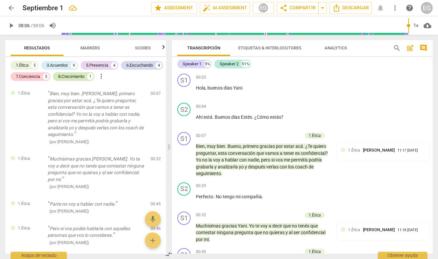
click at [84, 77] on div "8.Сrecimiento" at bounding box center [71, 76] width 26 height 7
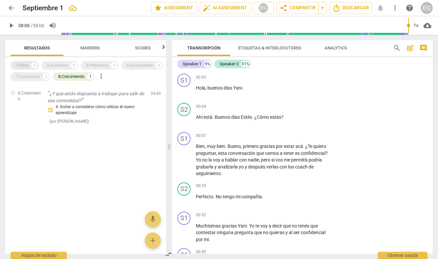
click at [26, 66] on div "1.Ética" at bounding box center [22, 65] width 13 height 7
